Goal: Task Accomplishment & Management: Manage account settings

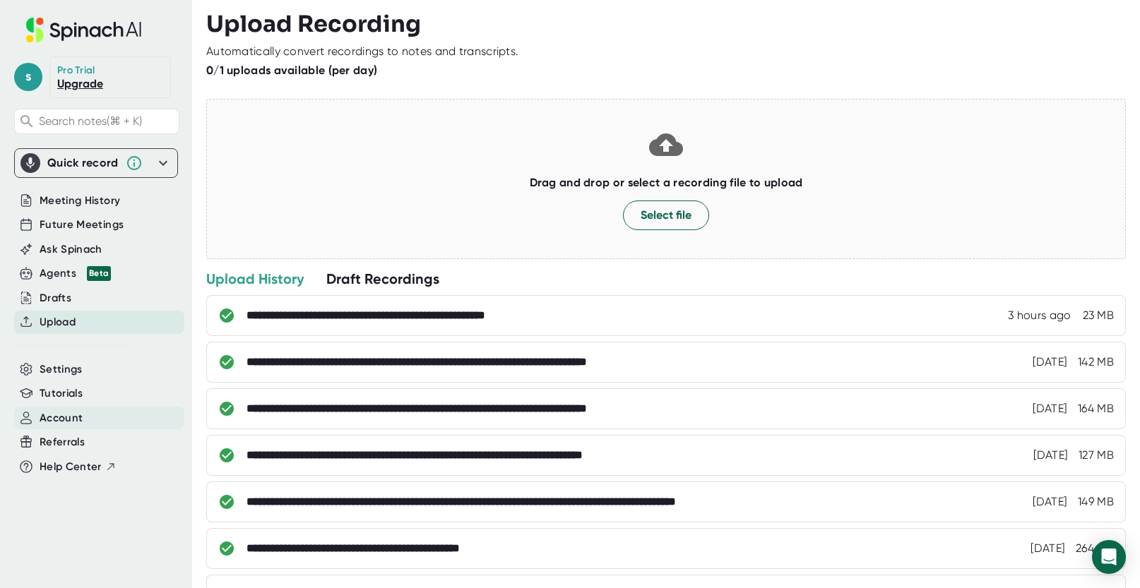
click at [56, 422] on span "Account" at bounding box center [61, 418] width 43 height 16
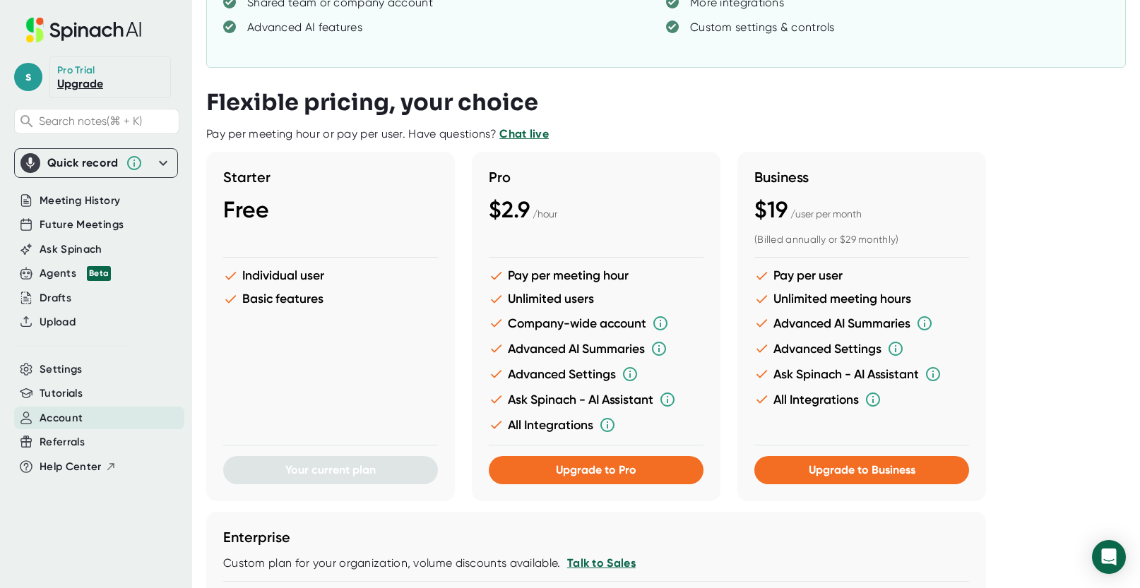
scroll to position [247, 0]
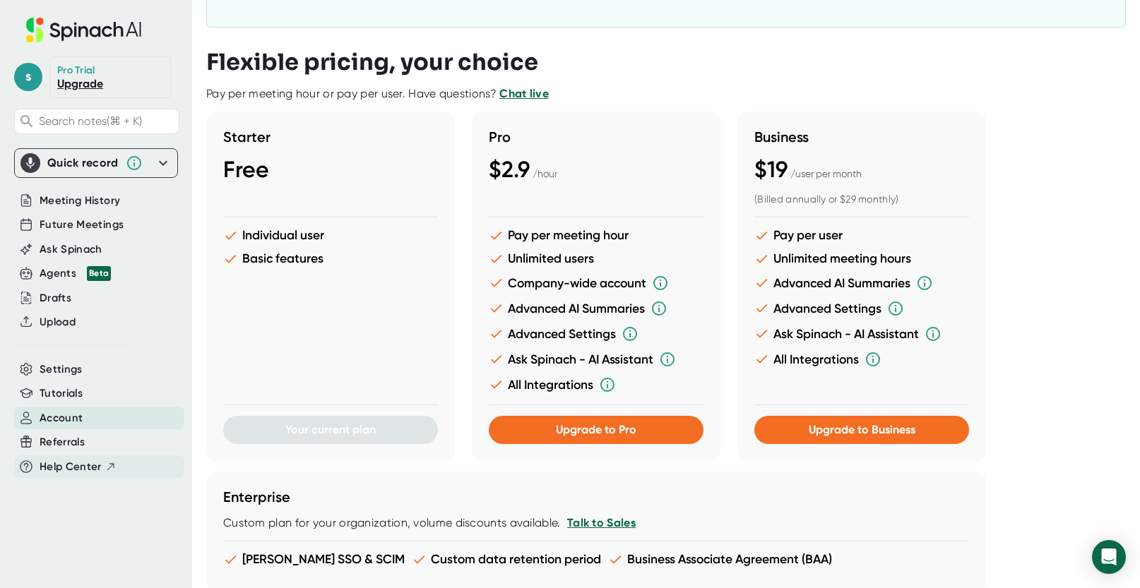
click at [74, 468] on span "Help Center" at bounding box center [71, 467] width 62 height 16
click at [572, 427] on span "Upgrade to Pro" at bounding box center [596, 429] width 81 height 13
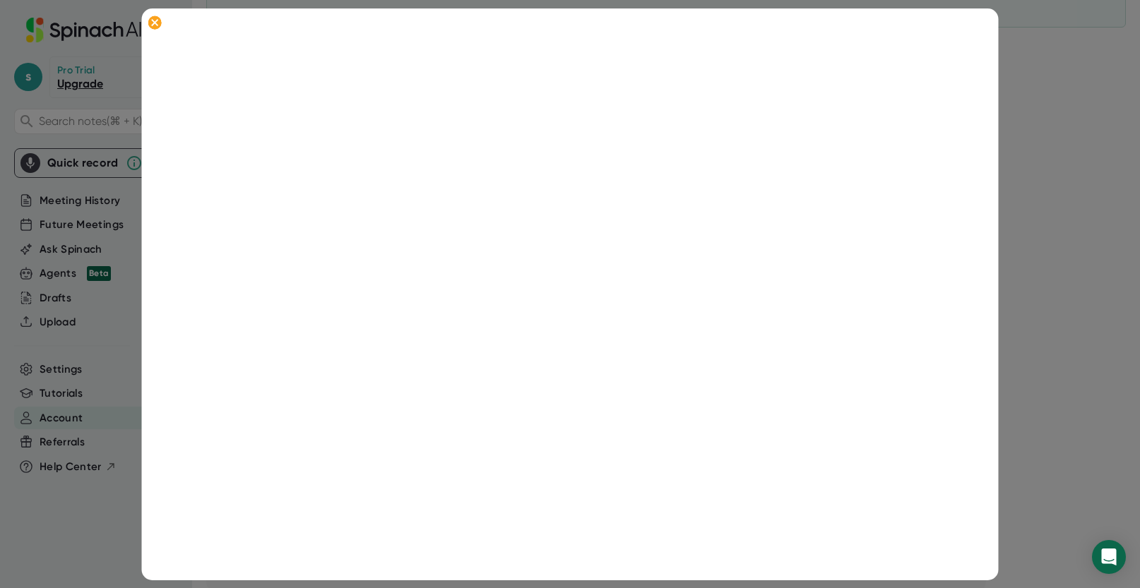
scroll to position [0, 0]
click at [210, 46] on link "Back to plans" at bounding box center [220, 47] width 71 height 13
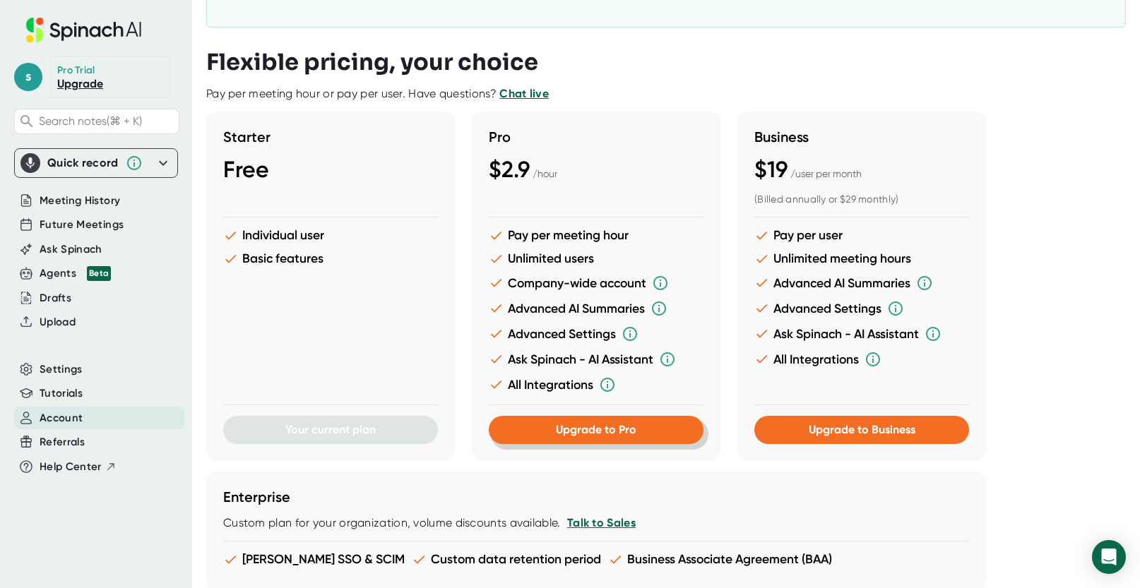
click at [611, 437] on button "Upgrade to Pro" at bounding box center [596, 430] width 215 height 28
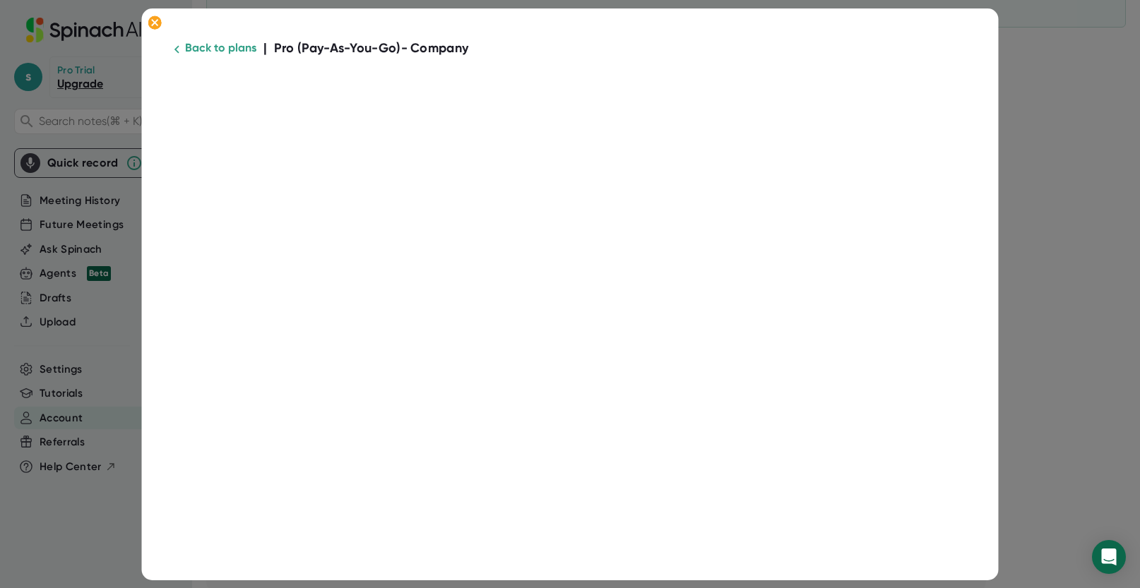
click at [201, 49] on link "Back to plans" at bounding box center [220, 47] width 71 height 13
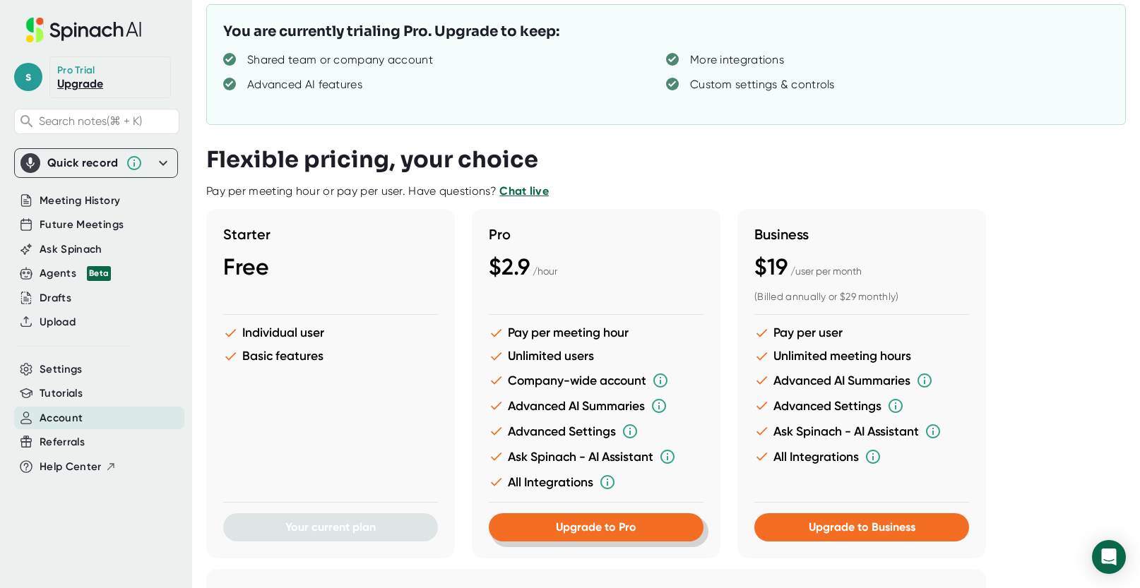
scroll to position [153, 0]
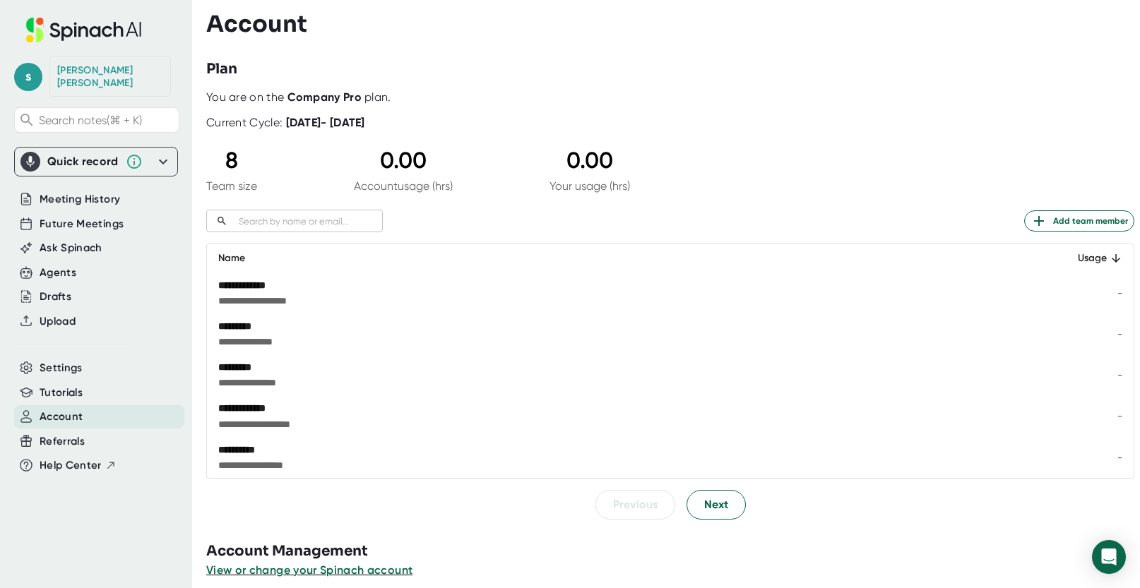
scroll to position [12, 0]
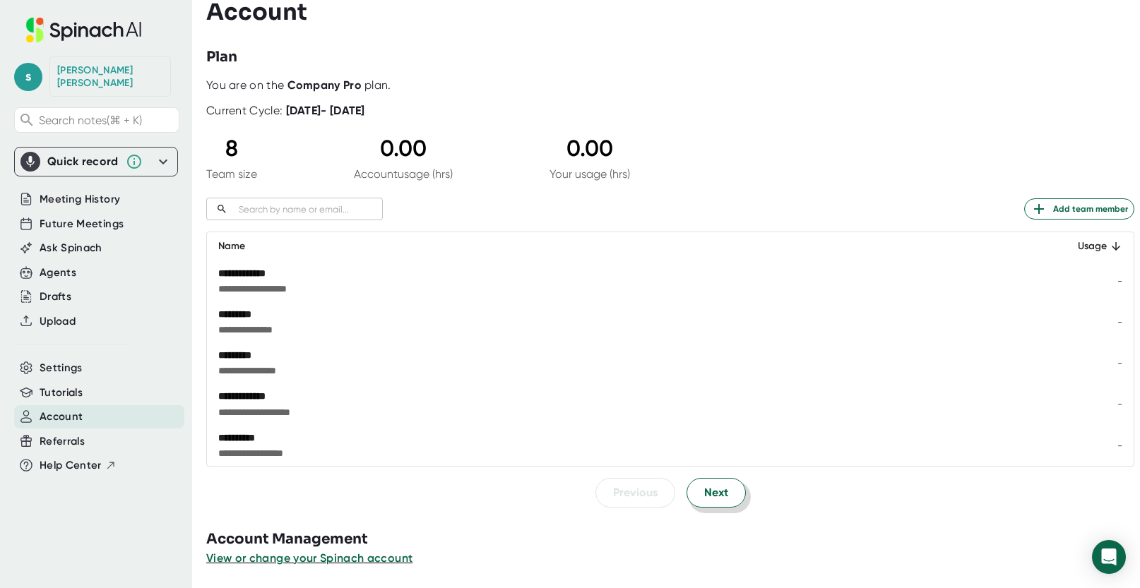
click at [710, 490] on span "Next" at bounding box center [716, 492] width 24 height 17
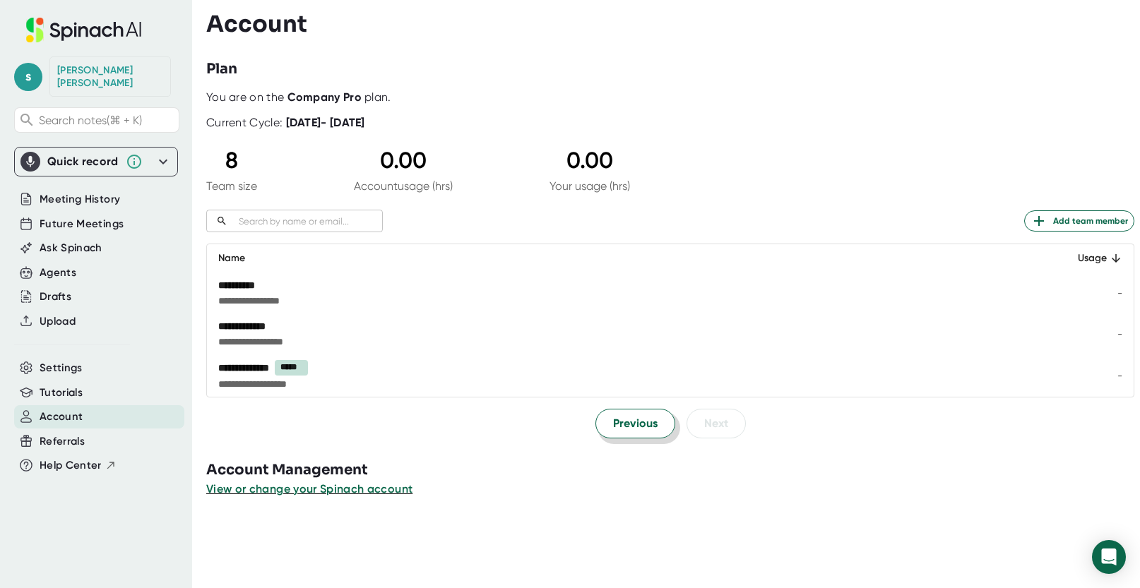
click at [601, 431] on button "Previous" at bounding box center [635, 424] width 80 height 30
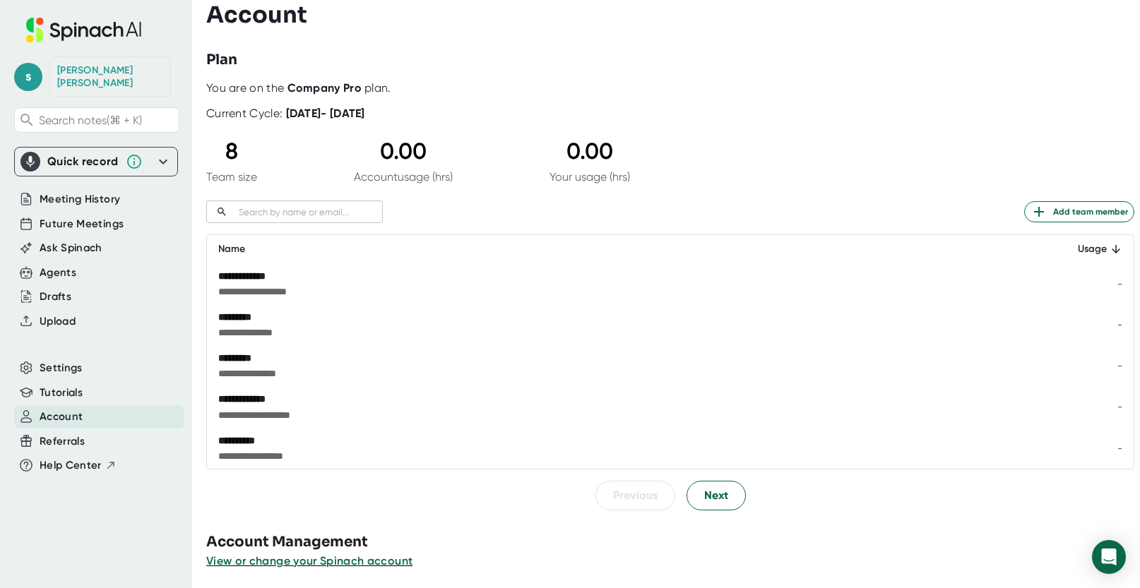
scroll to position [12, 0]
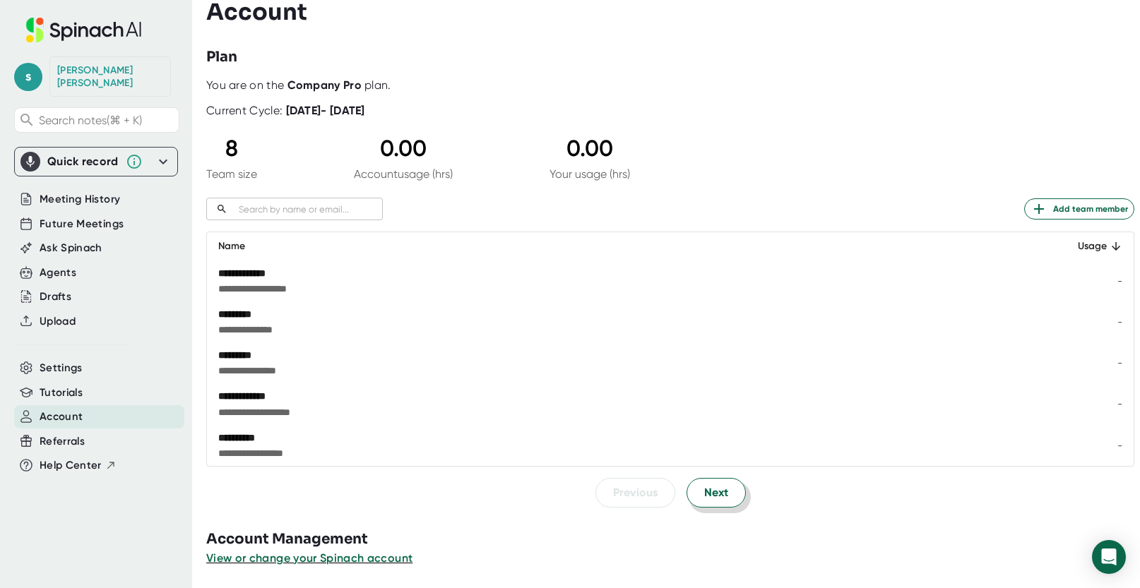
click at [727, 494] on button "Next" at bounding box center [715, 493] width 59 height 30
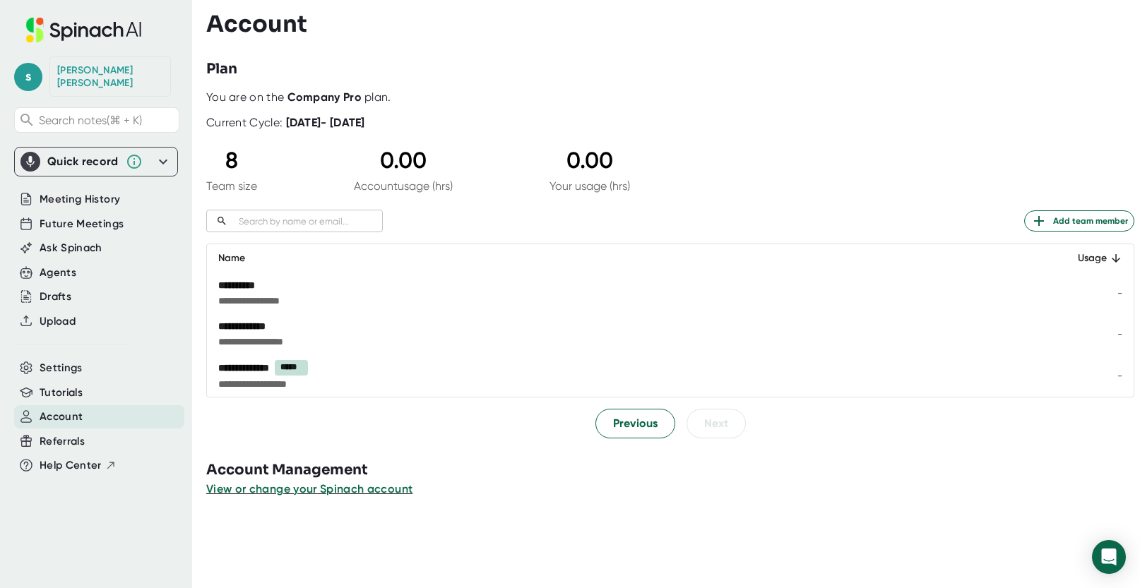
scroll to position [0, 0]
click at [1072, 224] on span "Add team member" at bounding box center [1078, 221] width 97 height 17
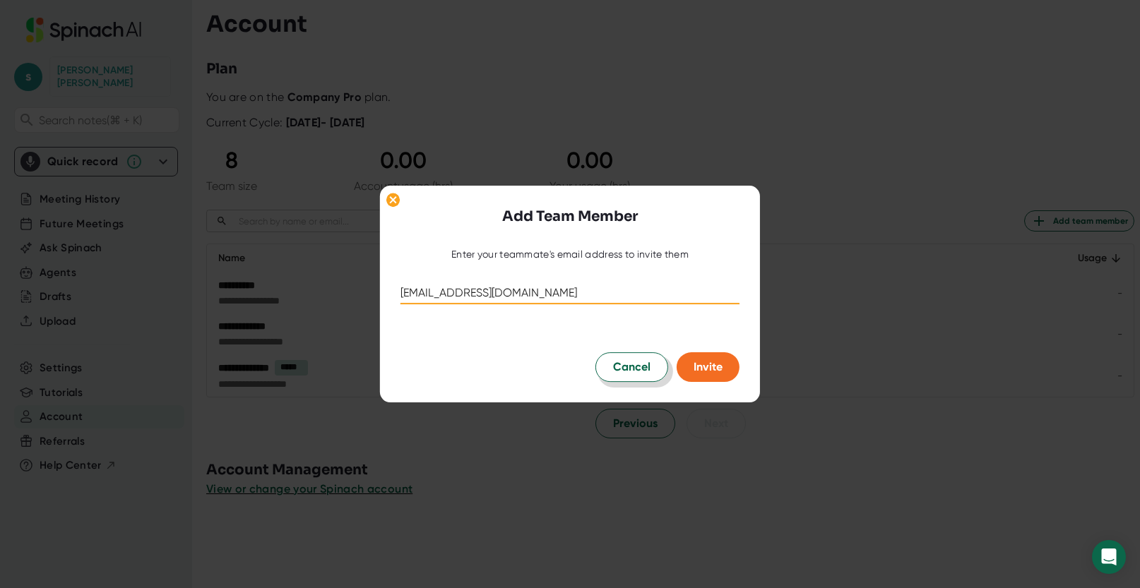
type input "[EMAIL_ADDRESS][DOMAIN_NAME]"
click at [653, 372] on button "Cancel" at bounding box center [631, 367] width 73 height 30
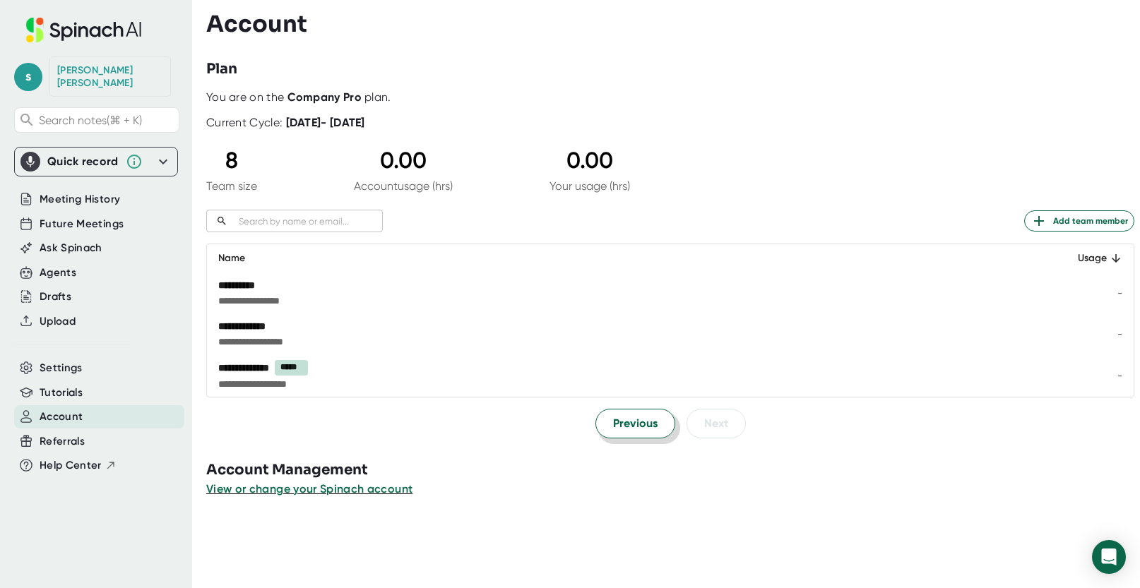
click at [595, 430] on button "Previous" at bounding box center [635, 424] width 80 height 30
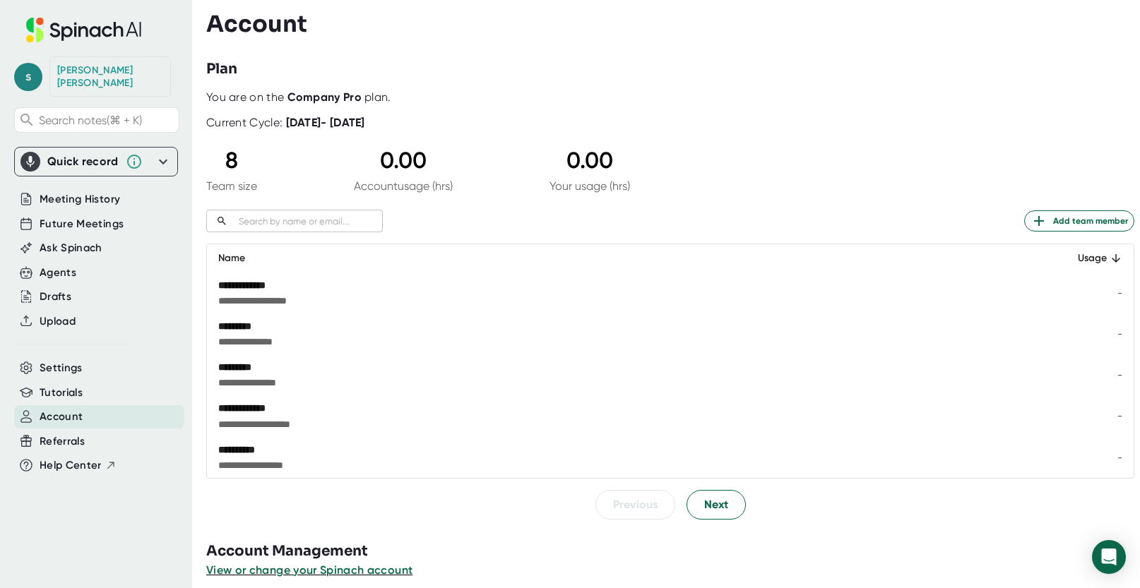
click at [42, 68] on span "s" at bounding box center [28, 77] width 28 height 28
click at [169, 46] on div at bounding box center [570, 294] width 1140 height 588
click at [714, 496] on span "Next" at bounding box center [716, 504] width 24 height 17
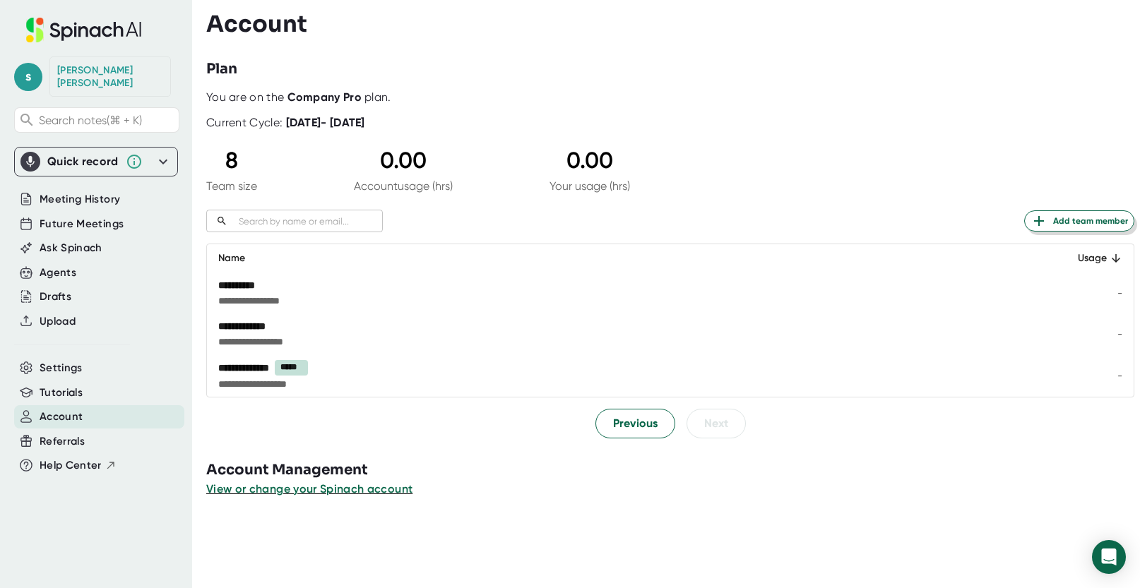
click at [1064, 225] on span "Add team member" at bounding box center [1078, 221] width 97 height 17
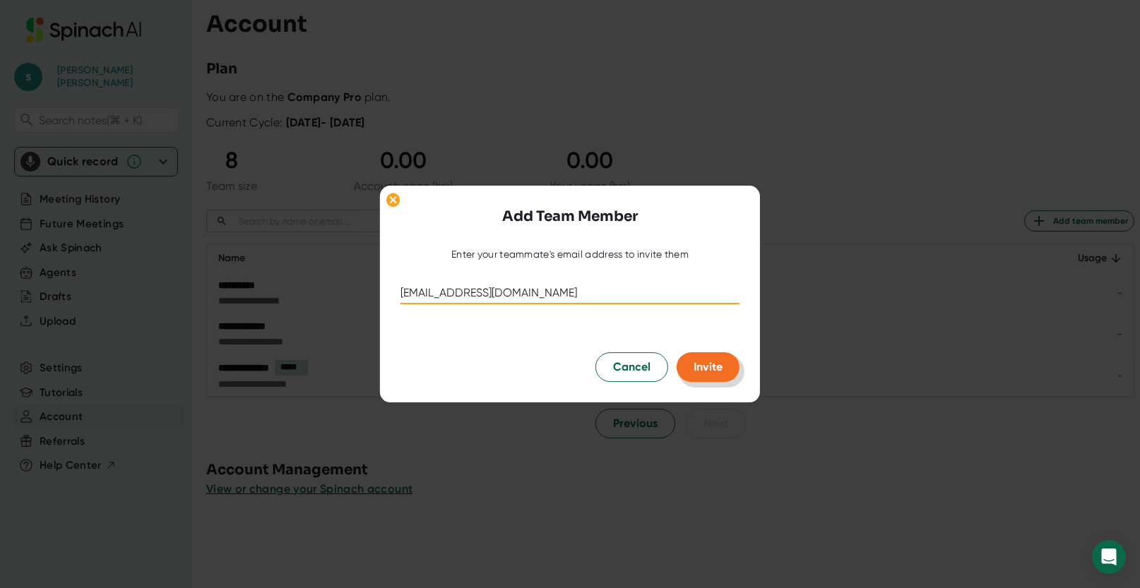
type input "[EMAIL_ADDRESS][DOMAIN_NAME]"
click at [706, 368] on span "Invite" at bounding box center [708, 366] width 29 height 13
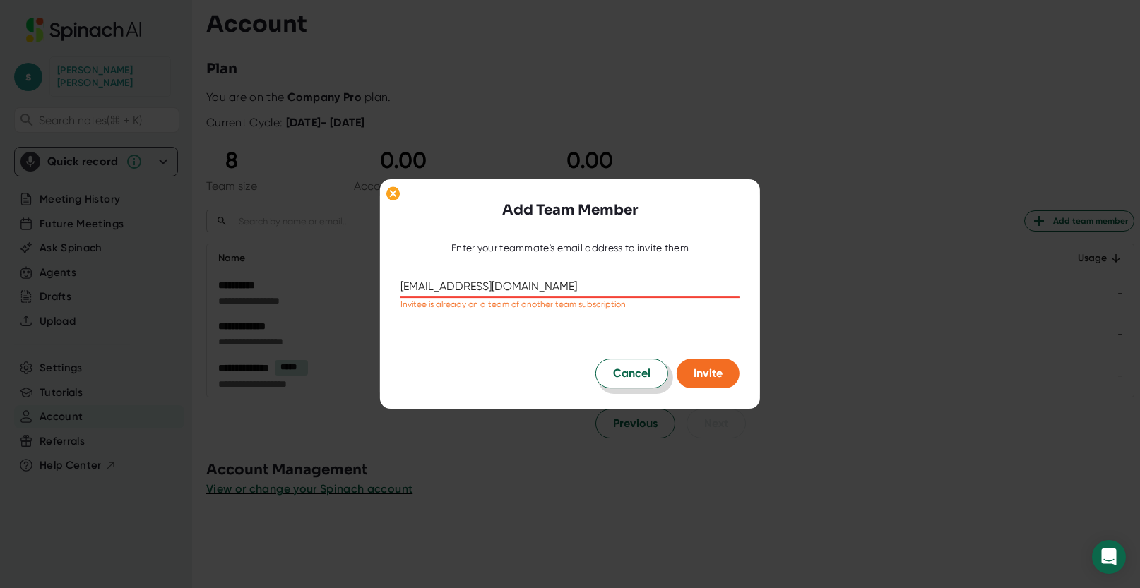
click at [650, 379] on button "Cancel" at bounding box center [631, 374] width 73 height 30
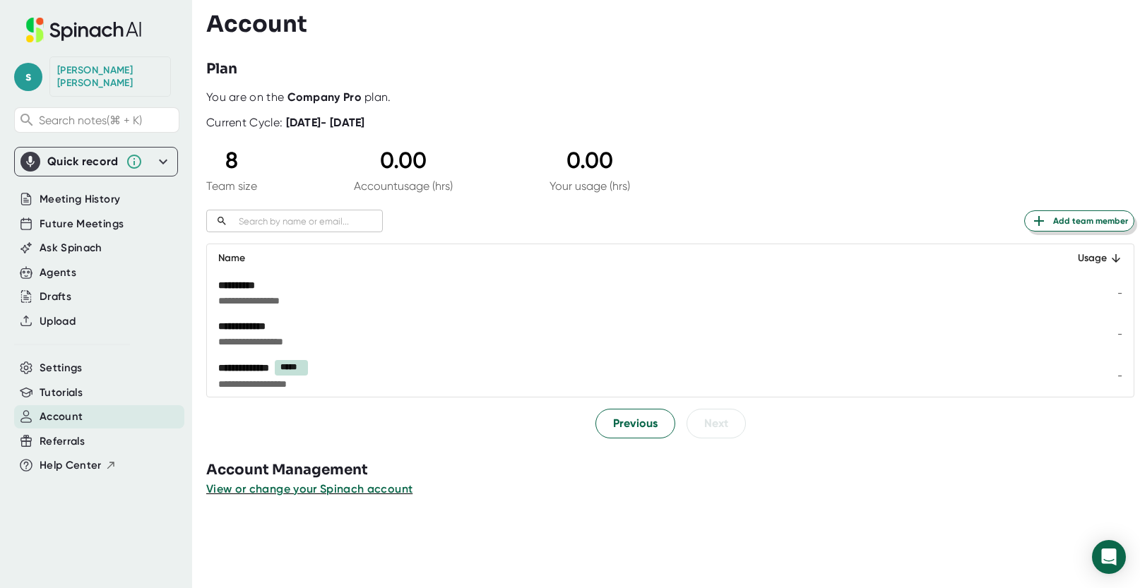
click at [1078, 227] on span "Add team member" at bounding box center [1078, 221] width 97 height 17
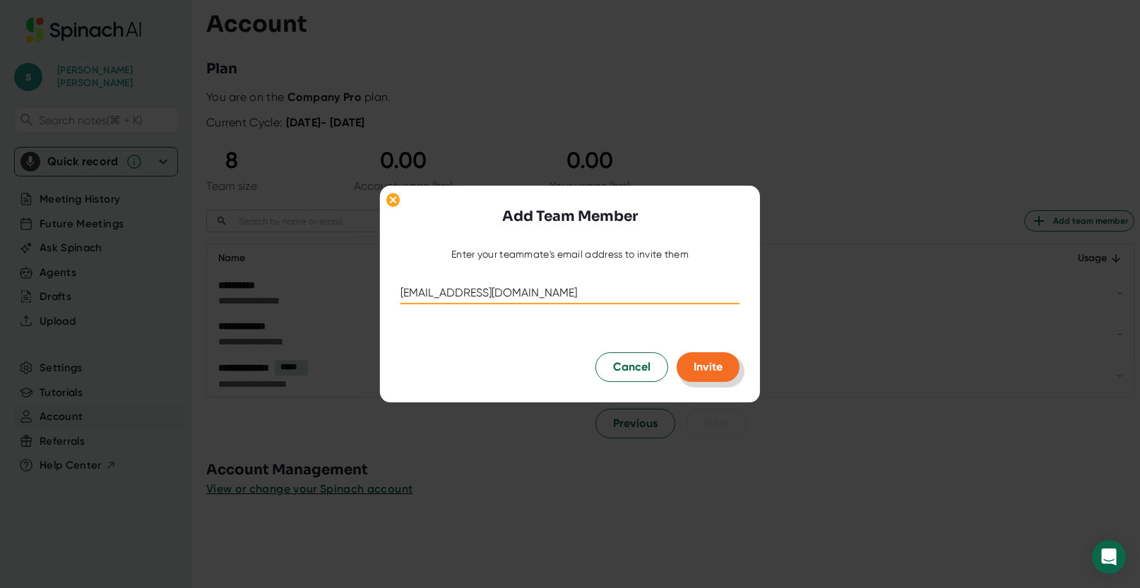
click at [730, 374] on button "Invite" at bounding box center [708, 367] width 63 height 30
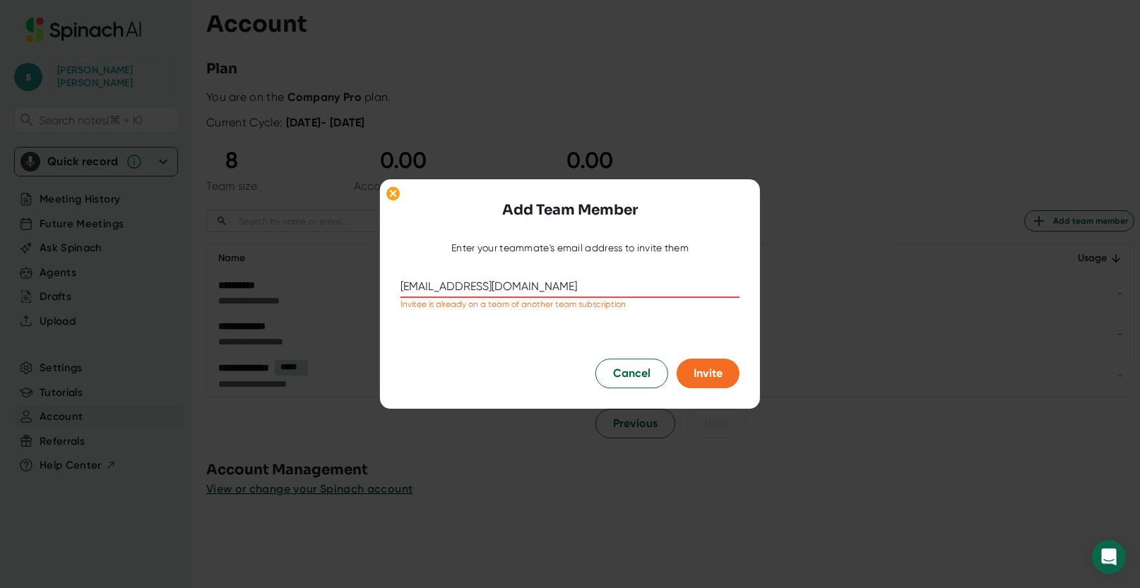
click at [444, 287] on input "[EMAIL_ADDRESS][DOMAIN_NAME]" at bounding box center [569, 286] width 339 height 23
click at [431, 287] on input "[EMAIL_ADDRESS][DOMAIN_NAME]" at bounding box center [569, 286] width 339 height 23
type input "[EMAIL_ADDRESS][DOMAIN_NAME]"
click at [460, 334] on div at bounding box center [569, 332] width 339 height 42
click at [688, 364] on button "Invite" at bounding box center [708, 374] width 63 height 30
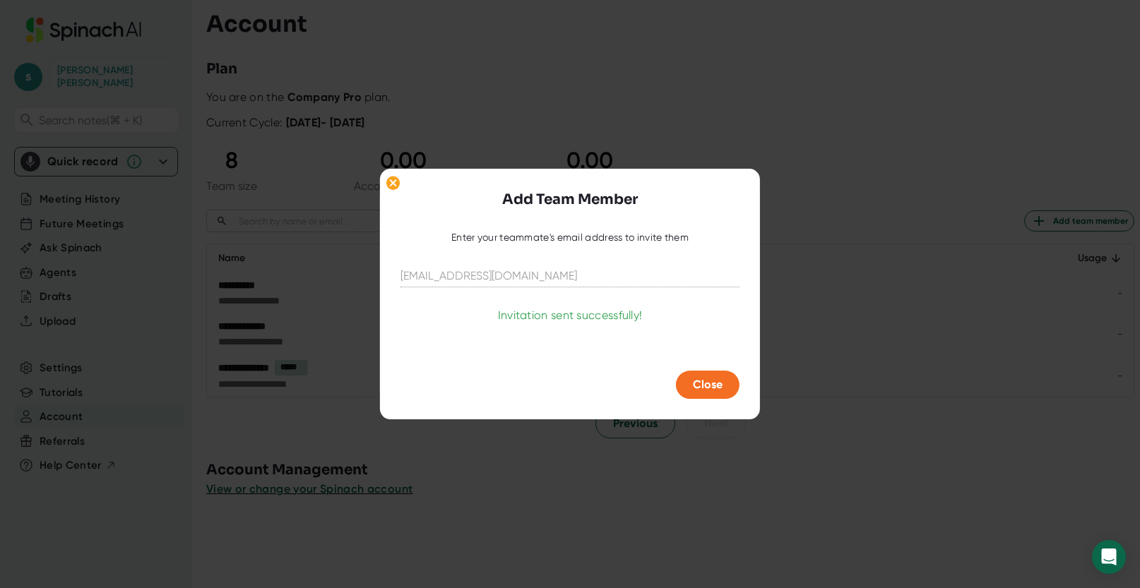
click at [739, 386] on div "Close" at bounding box center [569, 385] width 339 height 28
click at [733, 384] on button "Close" at bounding box center [708, 385] width 64 height 28
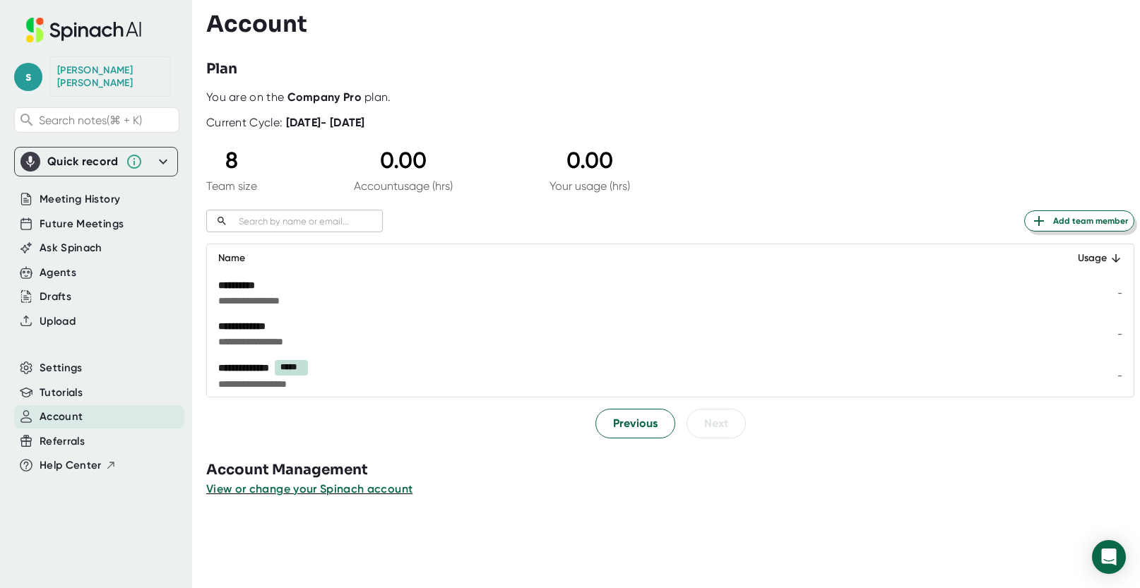
click at [1042, 221] on span "Add team member" at bounding box center [1078, 221] width 97 height 17
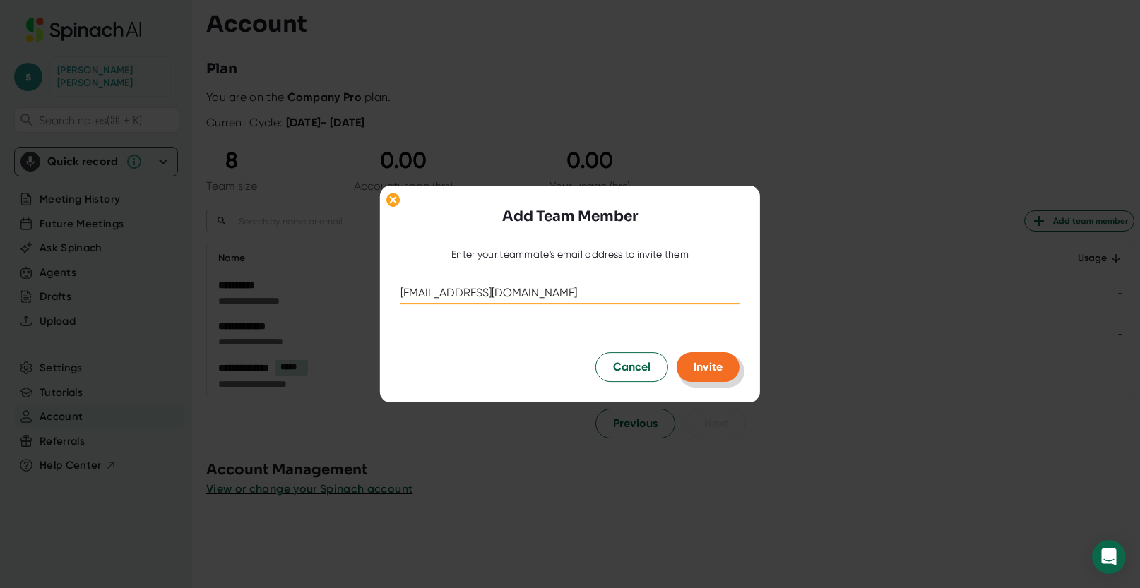
type input "[EMAIL_ADDRESS][DOMAIN_NAME]"
click at [690, 362] on button "Invite" at bounding box center [708, 367] width 63 height 30
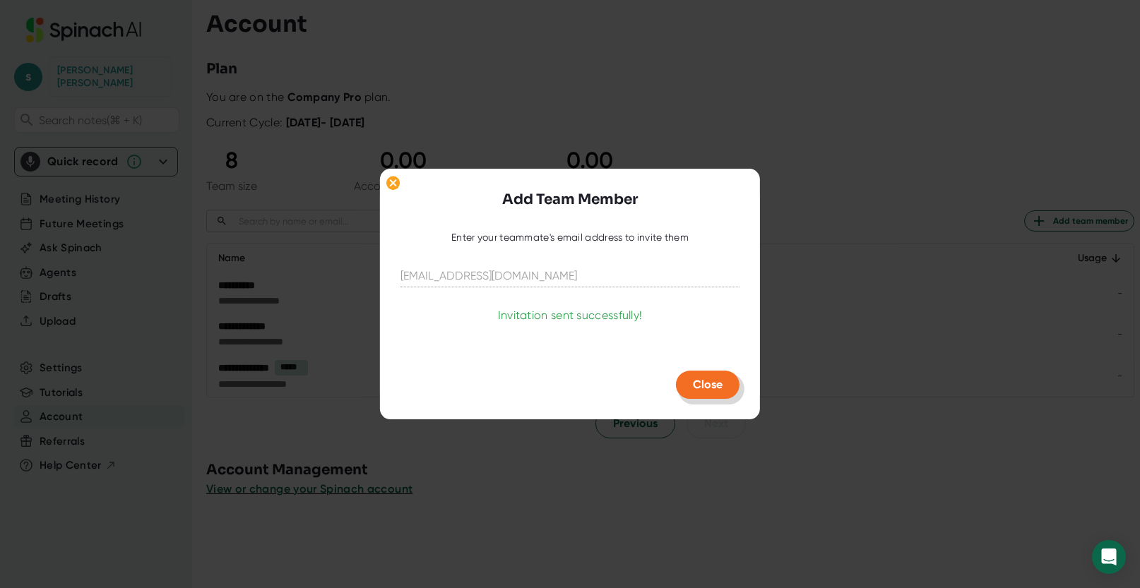
click at [701, 379] on span "Close" at bounding box center [708, 384] width 30 height 13
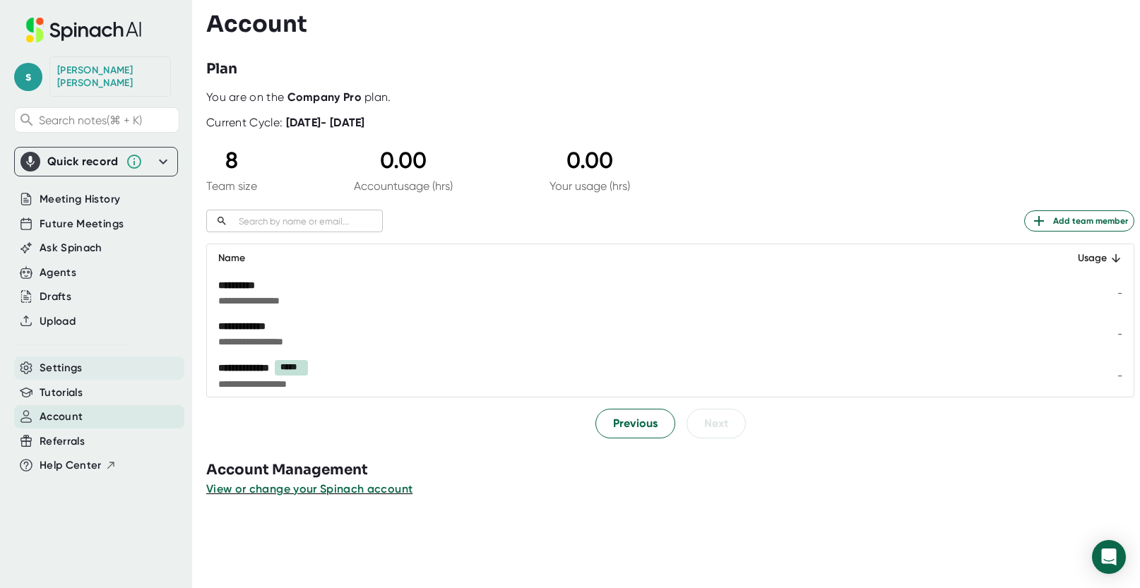
click at [81, 360] on span "Settings" at bounding box center [61, 368] width 43 height 16
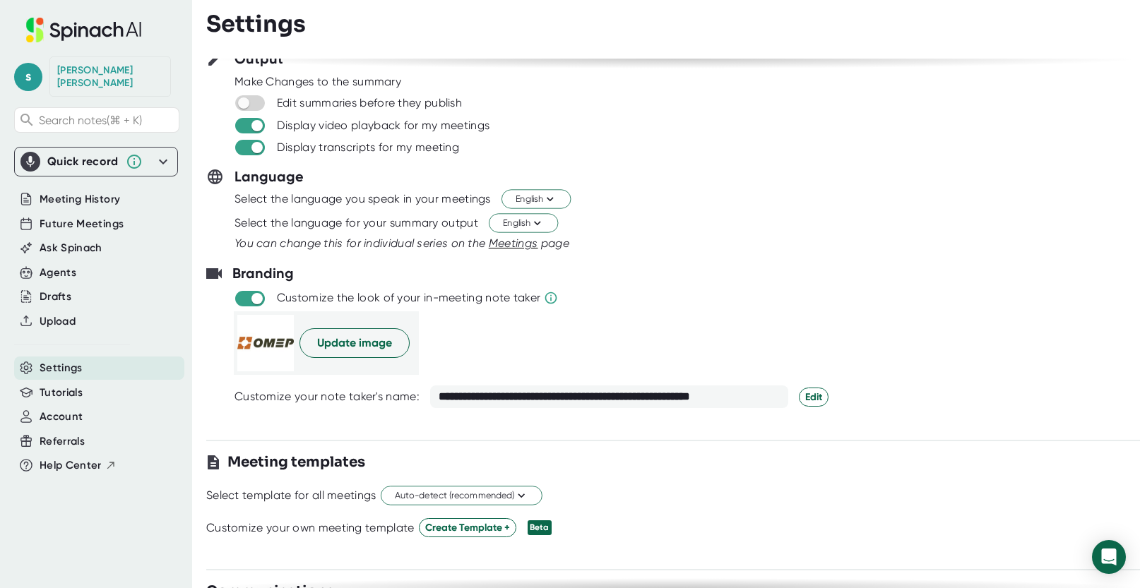
scroll to position [89, 0]
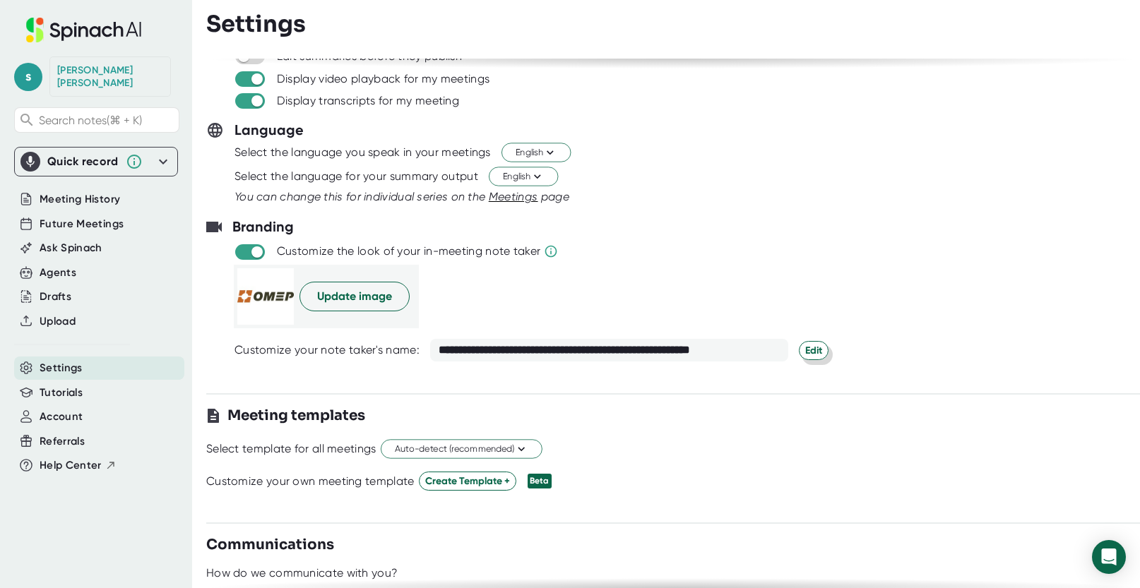
click at [805, 352] on span "Edit" at bounding box center [813, 350] width 17 height 15
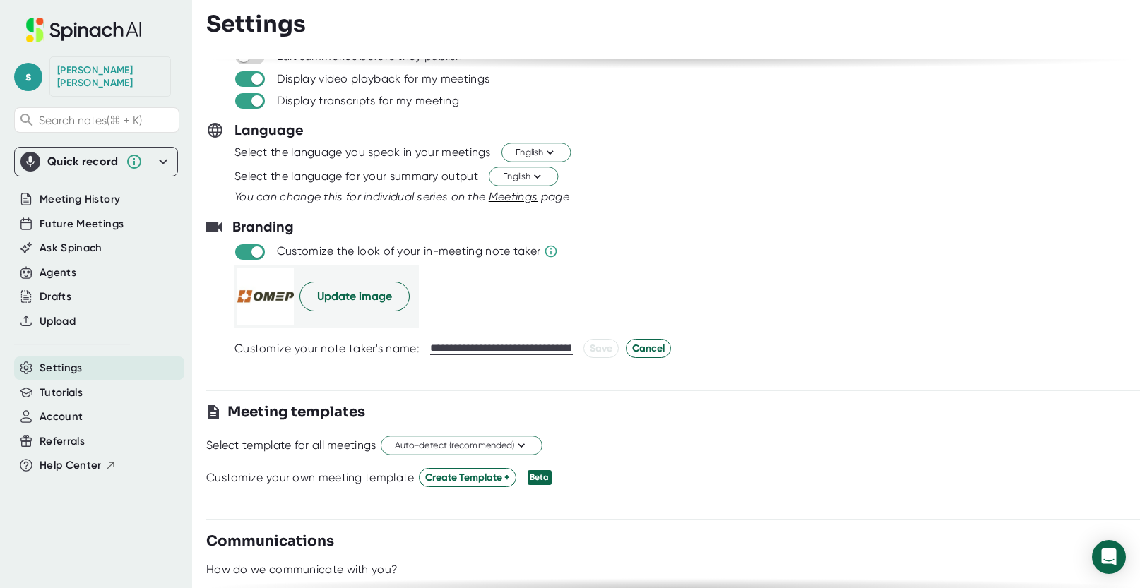
scroll to position [0, 162]
click at [520, 350] on input "**********" at bounding box center [501, 349] width 143 height 14
drag, startPoint x: 489, startPoint y: 350, endPoint x: 353, endPoint y: 346, distance: 136.4
click at [353, 346] on div "**********" at bounding box center [701, 348] width 934 height 19
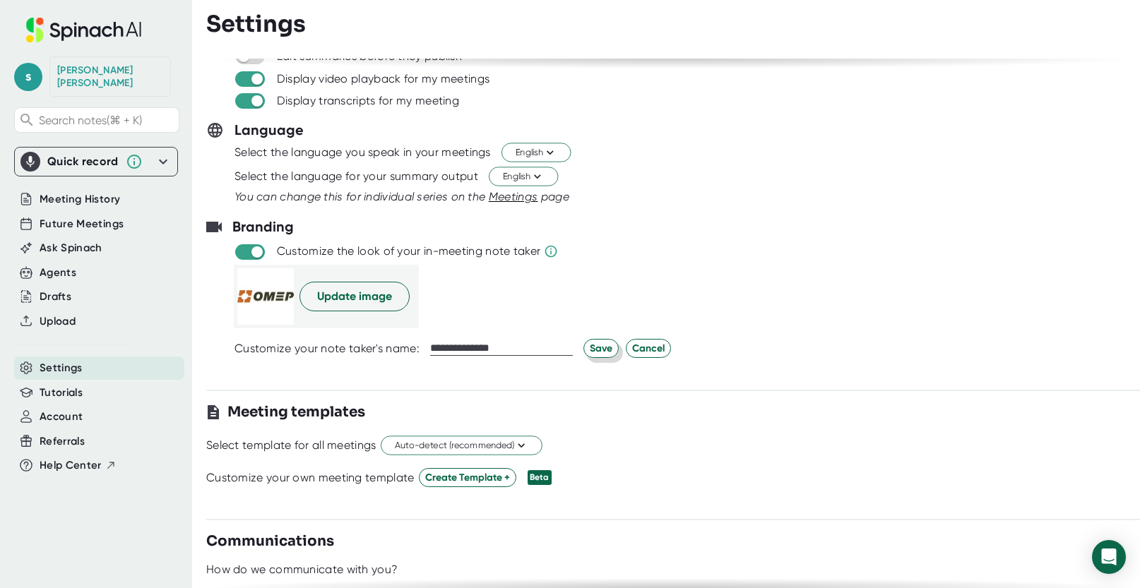
type input "**********"
click at [587, 350] on button "Save" at bounding box center [600, 348] width 35 height 19
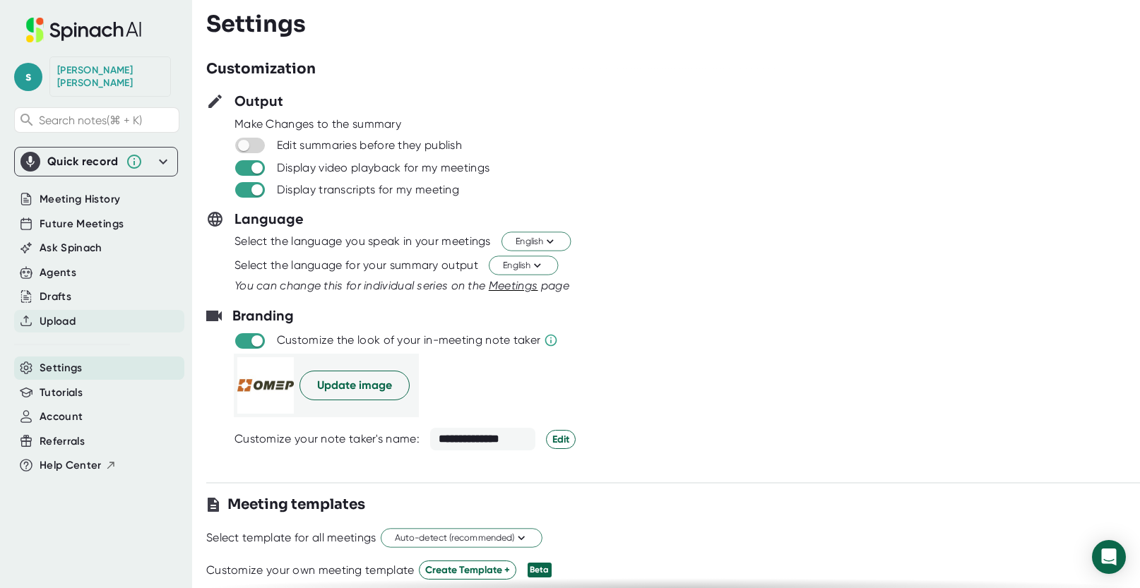
click at [54, 314] on span "Upload" at bounding box center [58, 322] width 36 height 16
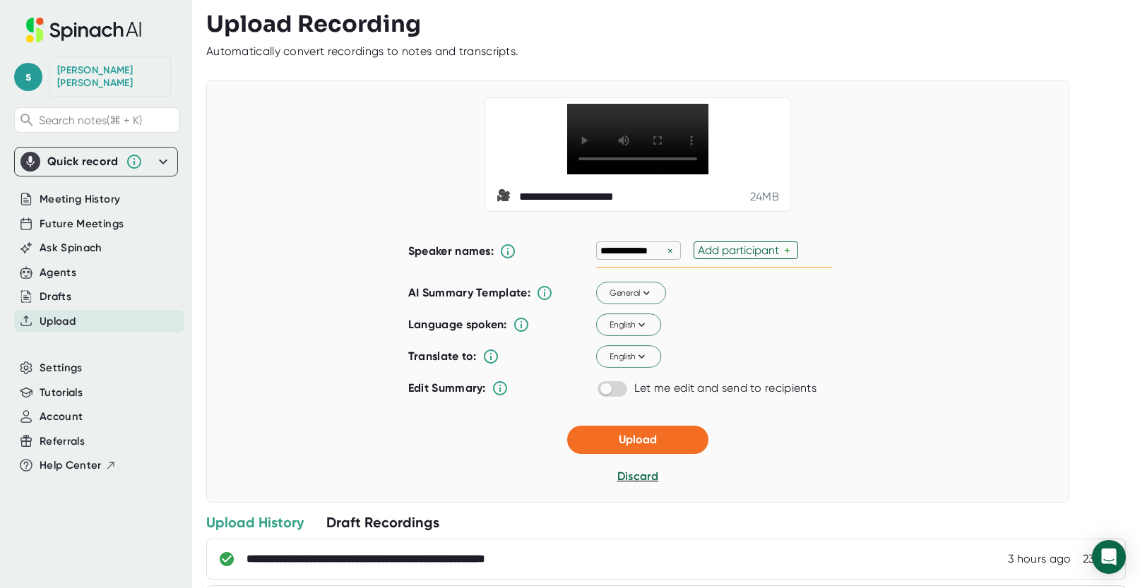
click at [764, 257] on div "Add participant" at bounding box center [741, 250] width 86 height 13
type input "[PERSON_NAME]"
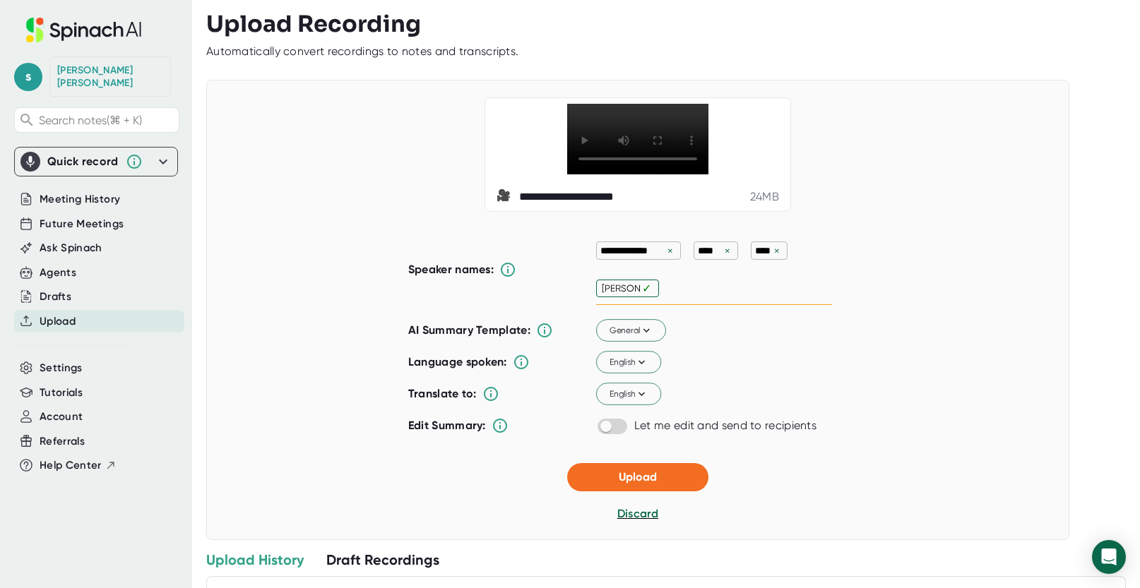
type input "[PERSON_NAME]"
click at [640, 492] on button "Upload" at bounding box center [637, 478] width 141 height 28
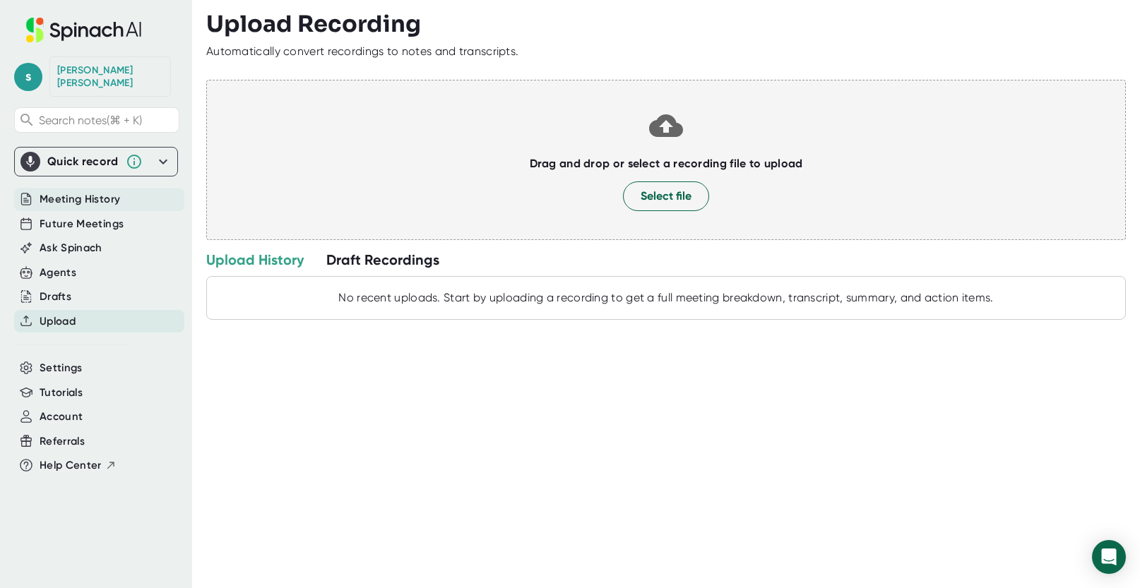
click at [68, 191] on span "Meeting History" at bounding box center [80, 199] width 81 height 16
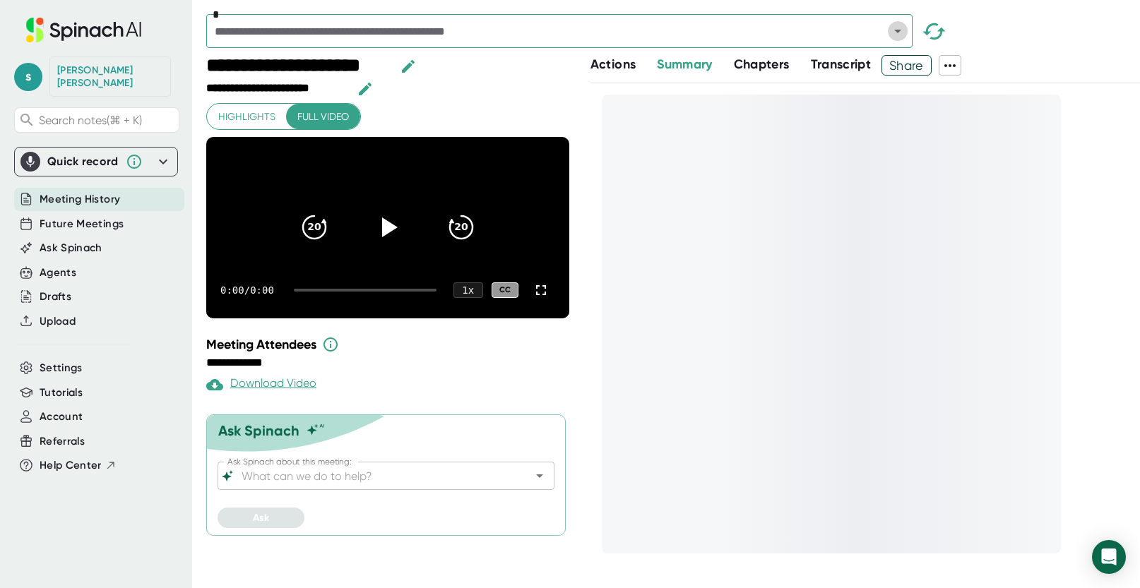
click at [899, 30] on icon "Open" at bounding box center [897, 32] width 7 height 4
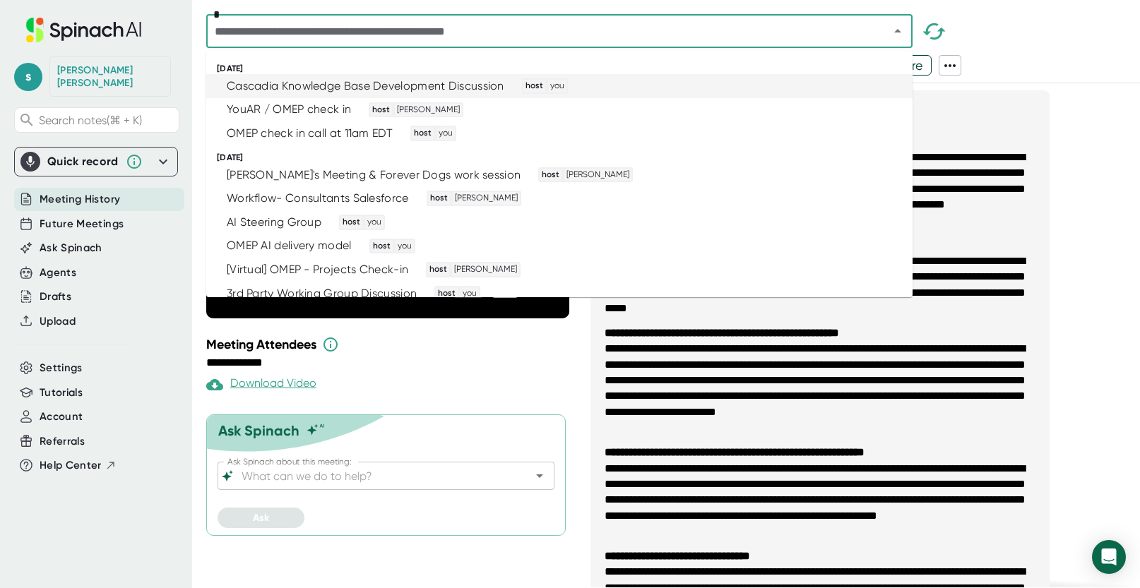
click at [472, 88] on div "Cascadia Knowledge Base Development Discussion" at bounding box center [366, 86] width 278 height 14
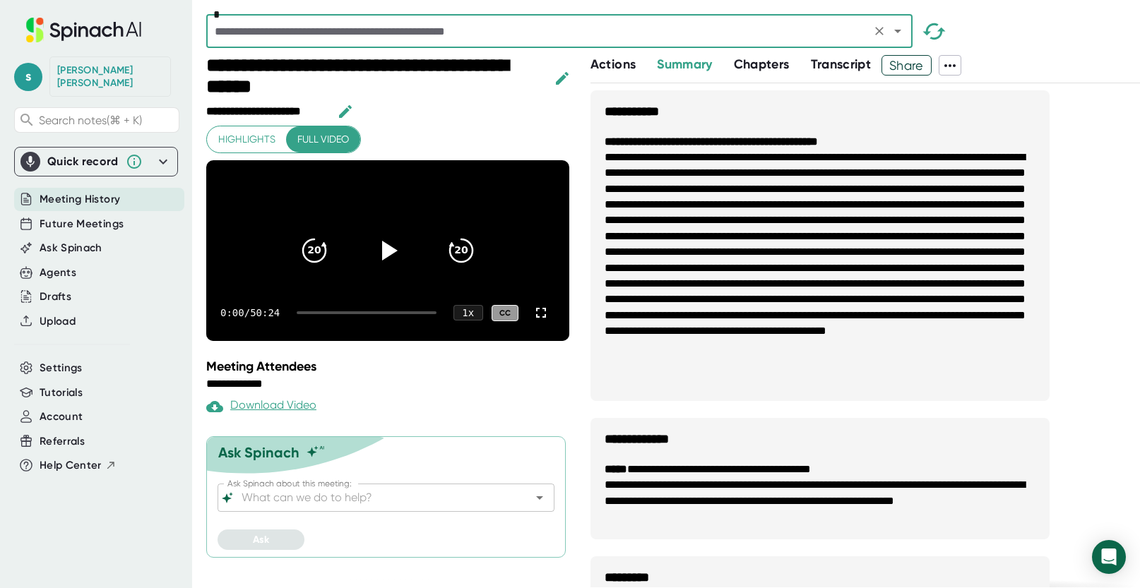
click at [564, 76] on icon "button" at bounding box center [562, 77] width 13 height 13
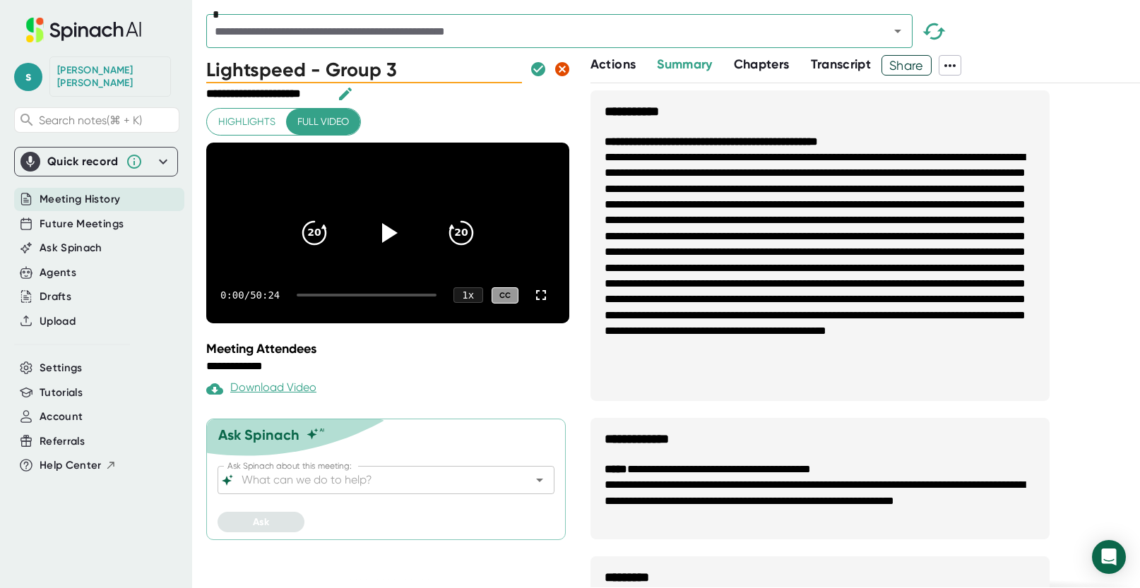
type input "Lightspeed - Group 3"
click at [534, 66] on icon "button" at bounding box center [538, 69] width 14 height 14
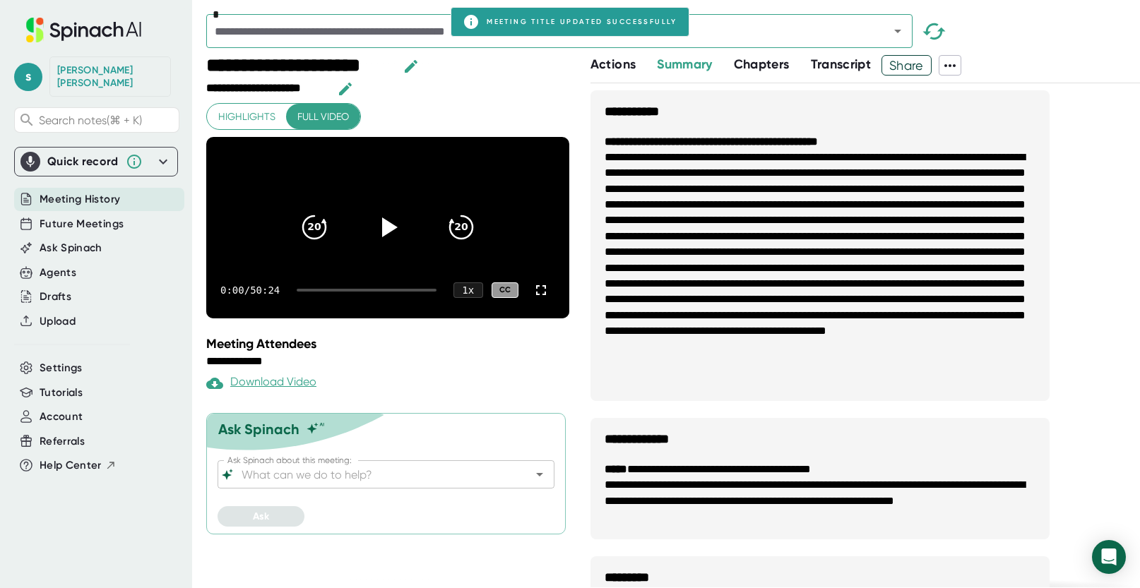
click at [348, 87] on icon "button" at bounding box center [345, 88] width 13 height 13
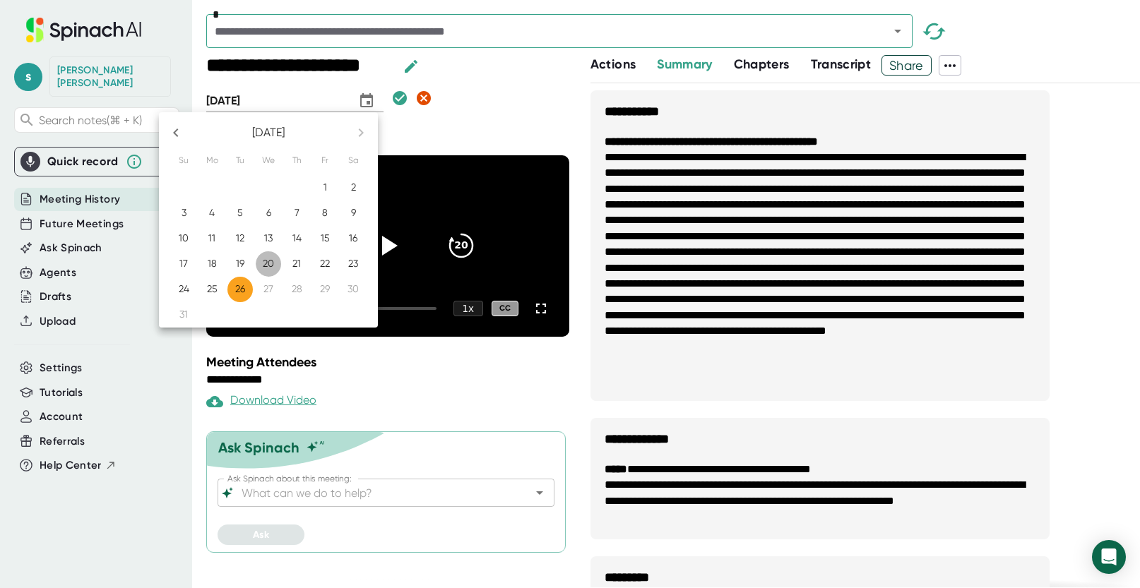
click at [270, 263] on p "20" at bounding box center [268, 263] width 11 height 14
type input "[DATE]"
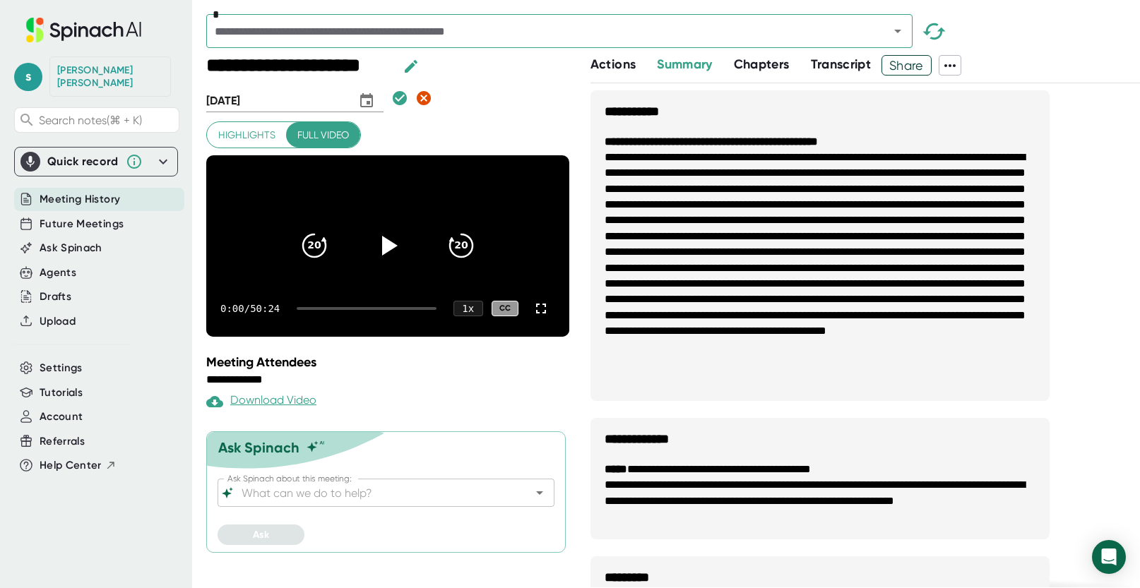
click at [393, 102] on icon "button" at bounding box center [400, 98] width 14 height 14
